Goal: Navigation & Orientation: Find specific page/section

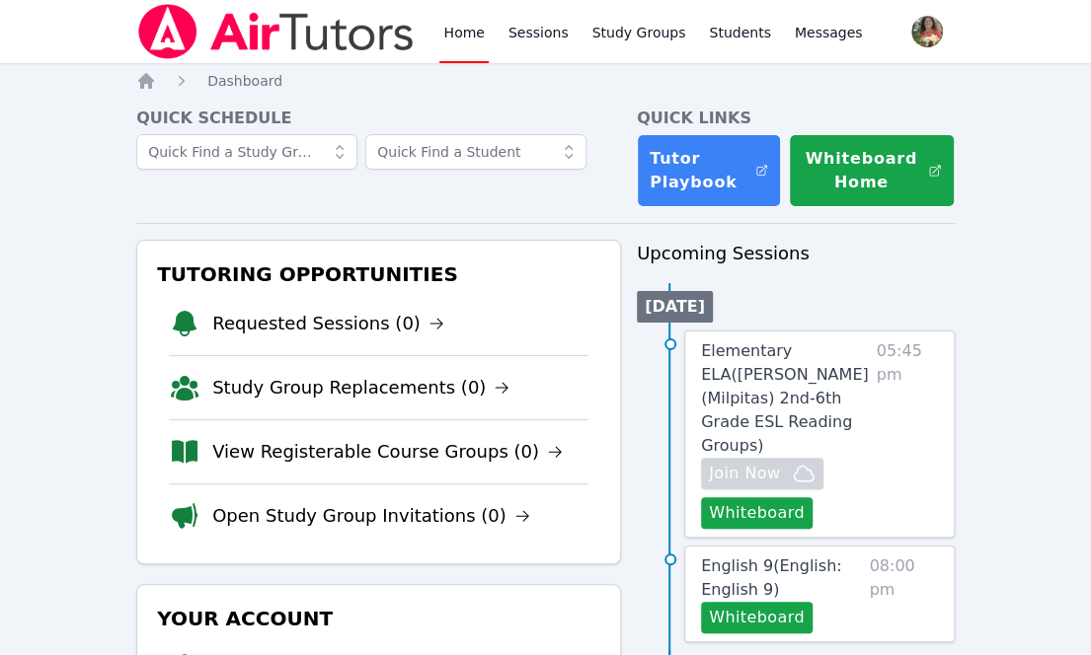
drag, startPoint x: 574, startPoint y: 244, endPoint x: 565, endPoint y: 257, distance: 16.2
click at [565, 257] on h3 "Tutoring Opportunities" at bounding box center [378, 275] width 451 height 36
click at [614, 45] on link "Study Groups" at bounding box center [639, 31] width 102 height 63
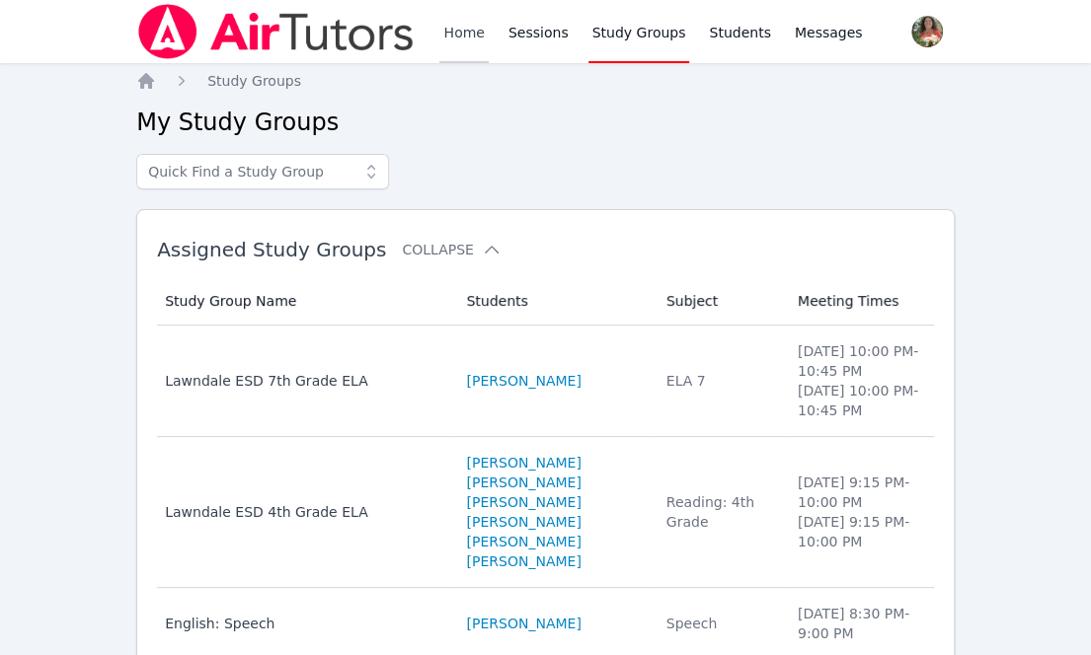
click at [444, 45] on link "Home" at bounding box center [463, 31] width 48 height 63
